Goal: Task Accomplishment & Management: Manage account settings

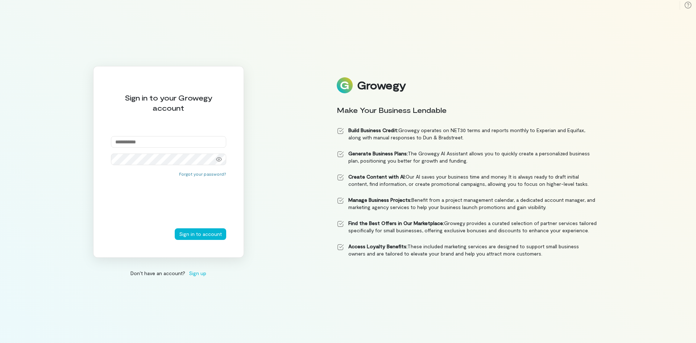
click at [133, 141] on input "email" at bounding box center [168, 142] width 115 height 12
type input "**********"
click at [203, 233] on button "Sign in to account" at bounding box center [201, 234] width 52 height 12
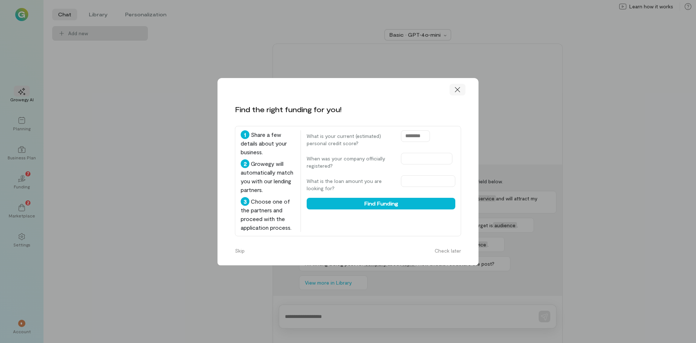
click at [457, 92] on icon at bounding box center [457, 89] width 7 height 7
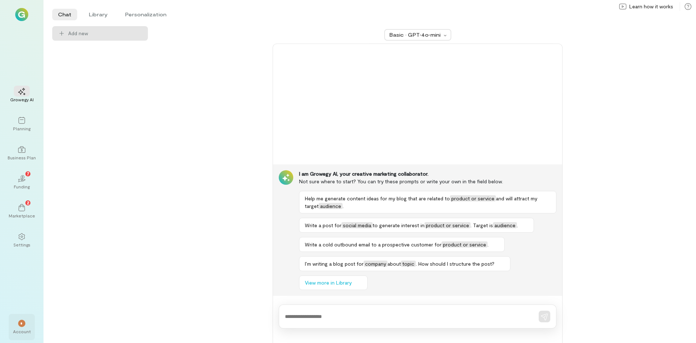
click at [20, 324] on span "*" at bounding box center [21, 323] width 3 height 4
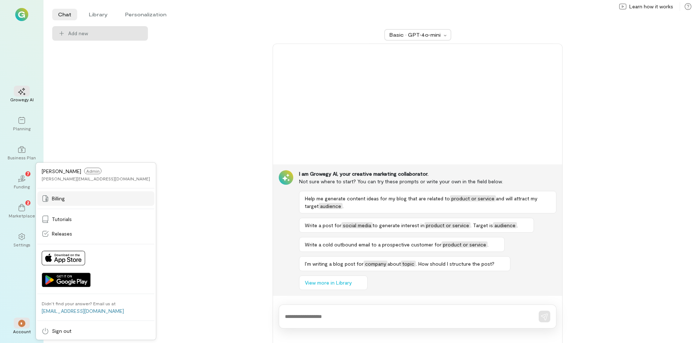
click at [60, 199] on span "Billing" at bounding box center [58, 198] width 13 height 7
